Goal: Find specific page/section: Find specific page/section

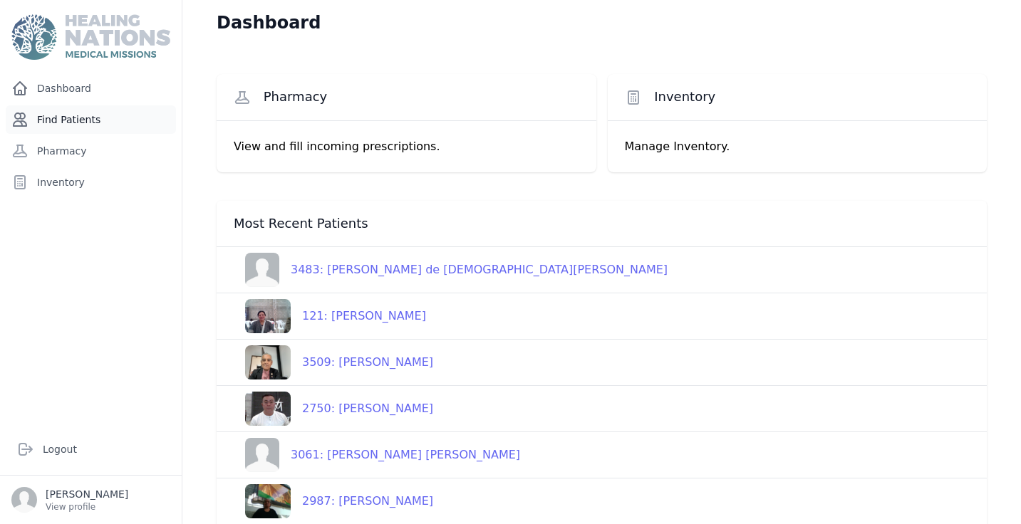
click at [55, 121] on link "Find Patients" at bounding box center [91, 119] width 170 height 29
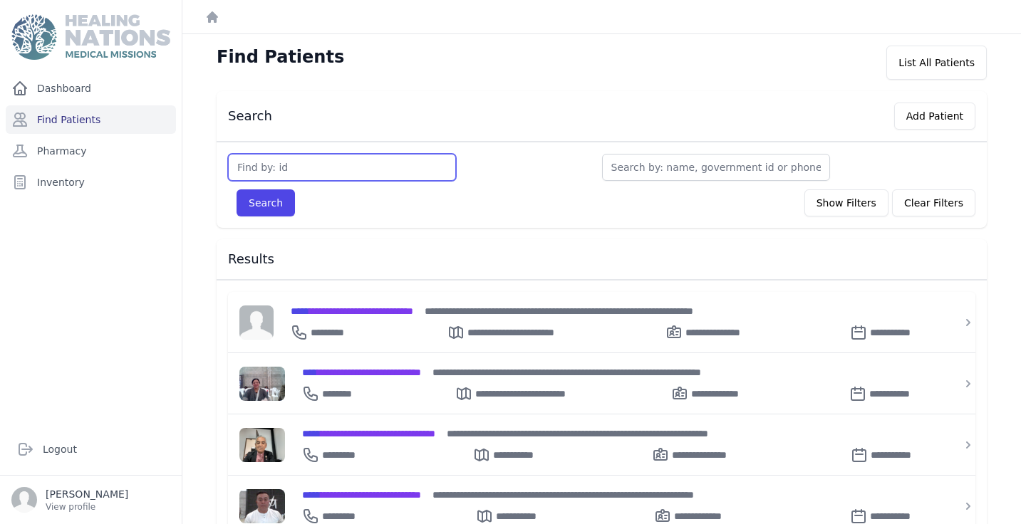
click at [284, 170] on input "text" at bounding box center [342, 167] width 228 height 27
type input "2221"
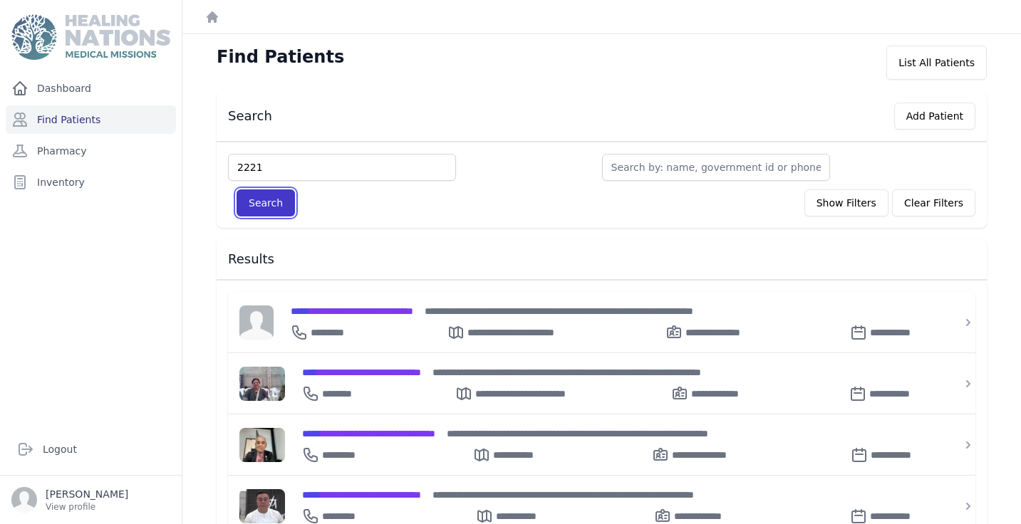
click at [269, 211] on button "Search" at bounding box center [266, 203] width 58 height 27
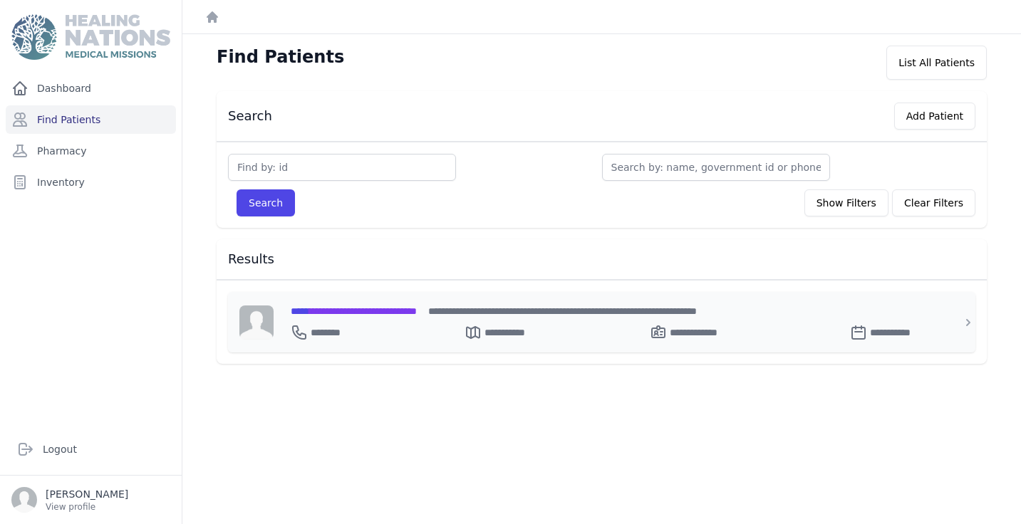
click at [381, 314] on span "**********" at bounding box center [354, 311] width 126 height 10
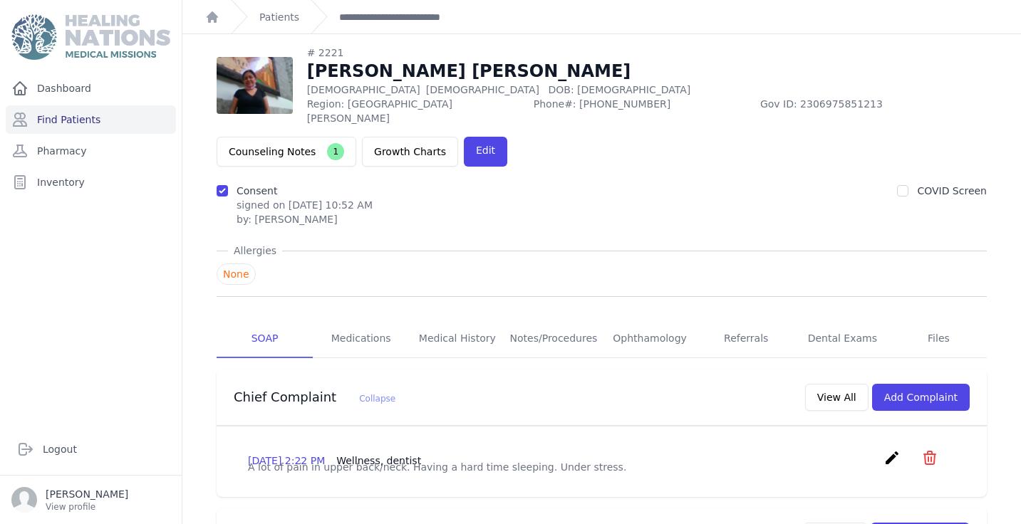
click at [242, 76] on img at bounding box center [255, 85] width 76 height 57
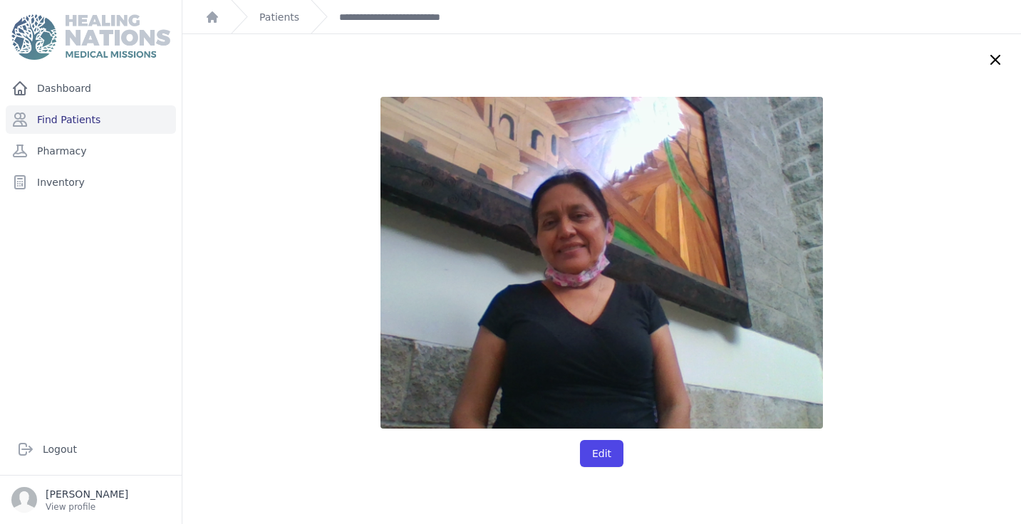
click at [994, 61] on icon at bounding box center [995, 60] width 9 height 9
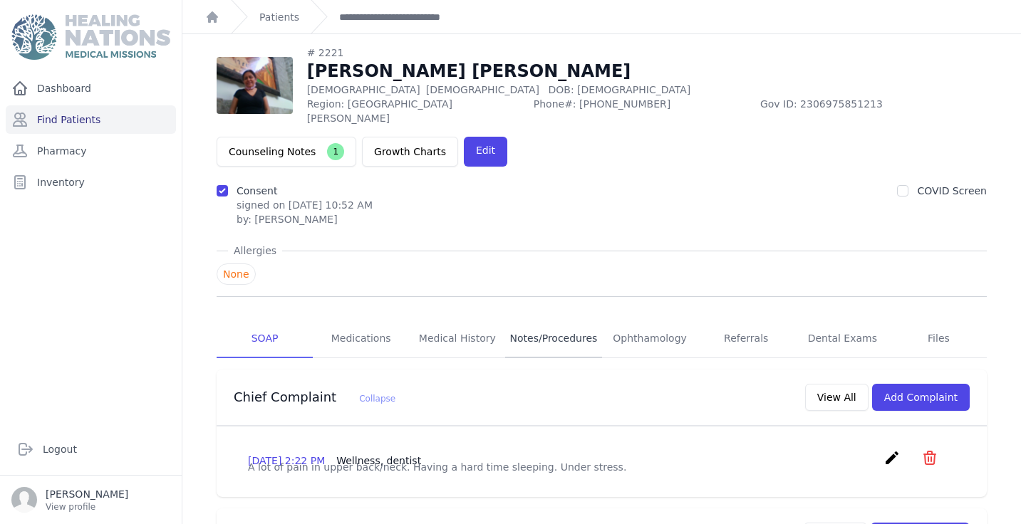
click at [559, 320] on link "Notes/Procedures" at bounding box center [553, 339] width 96 height 38
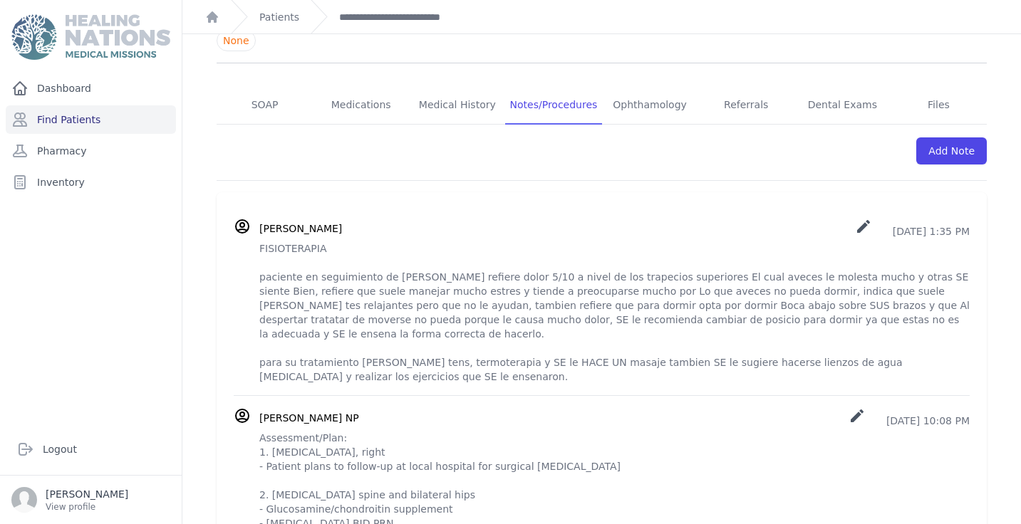
scroll to position [275, 0]
